Goal: Navigation & Orientation: Understand site structure

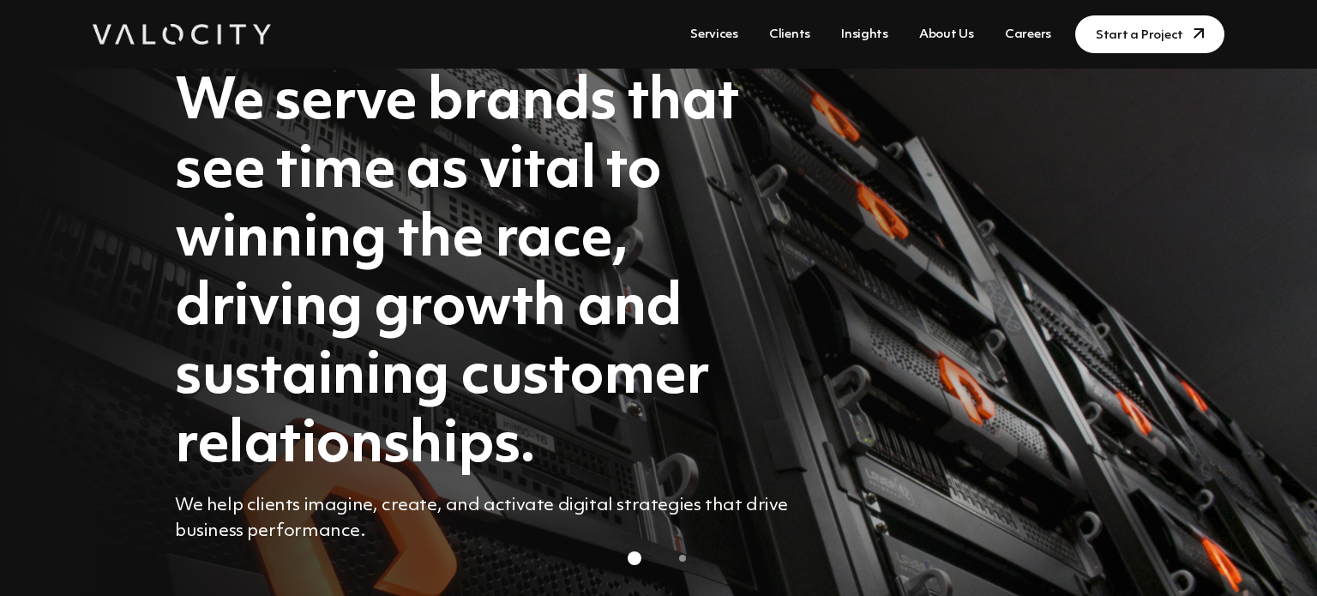
click at [967, 36] on link "About Us" at bounding box center [946, 35] width 69 height 32
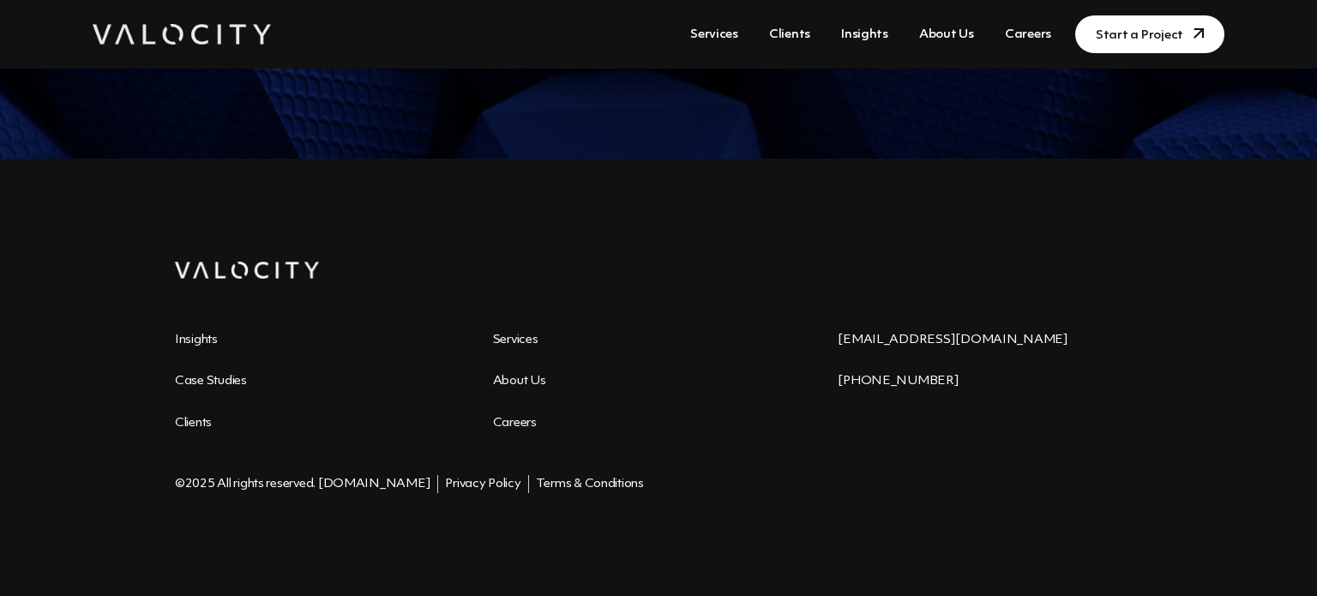
scroll to position [2255, 0]
click at [200, 344] on link "Insights" at bounding box center [196, 341] width 43 height 13
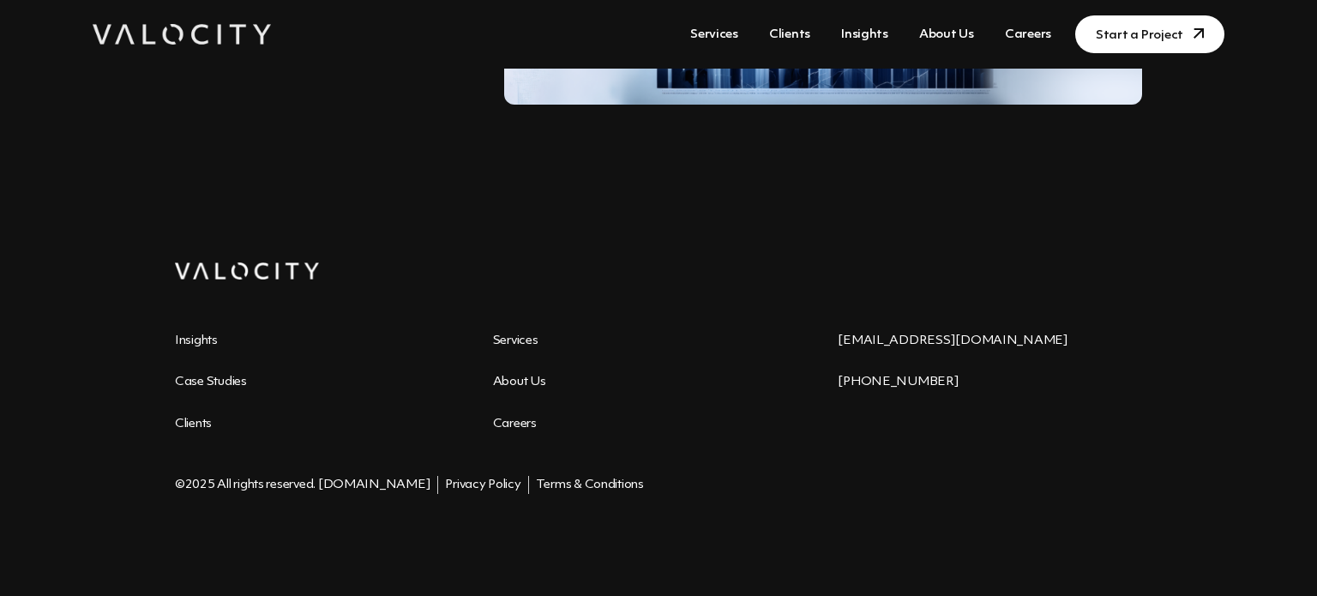
scroll to position [1949, 0]
